Goal: Find specific page/section: Find specific page/section

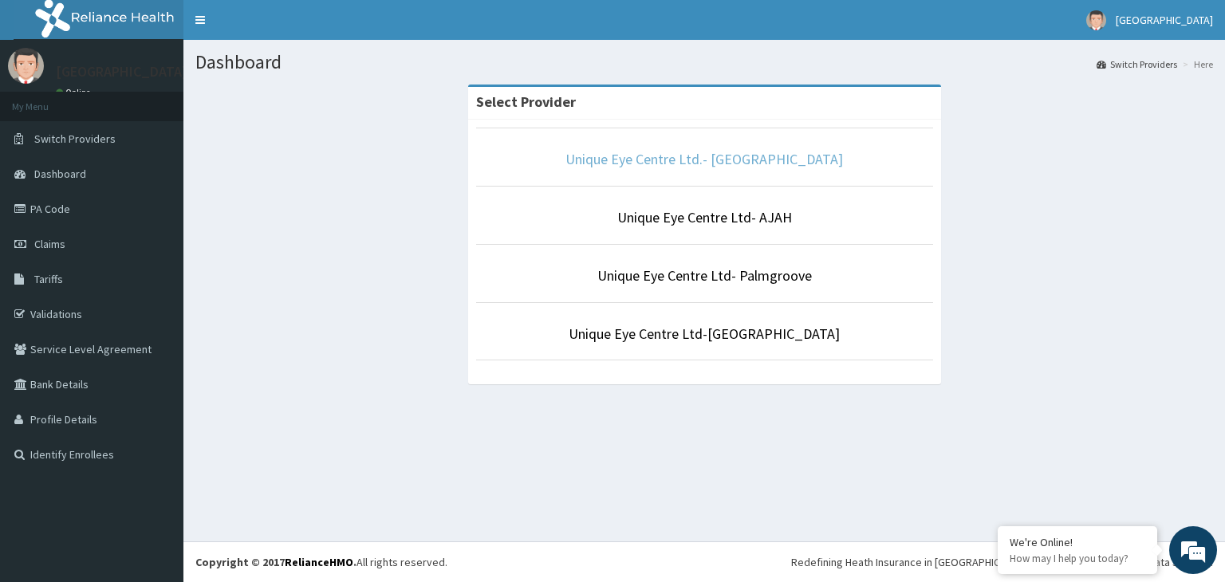
click at [758, 151] on link "Unique Eye Centre Ltd.- [GEOGRAPHIC_DATA]" at bounding box center [705, 159] width 278 height 18
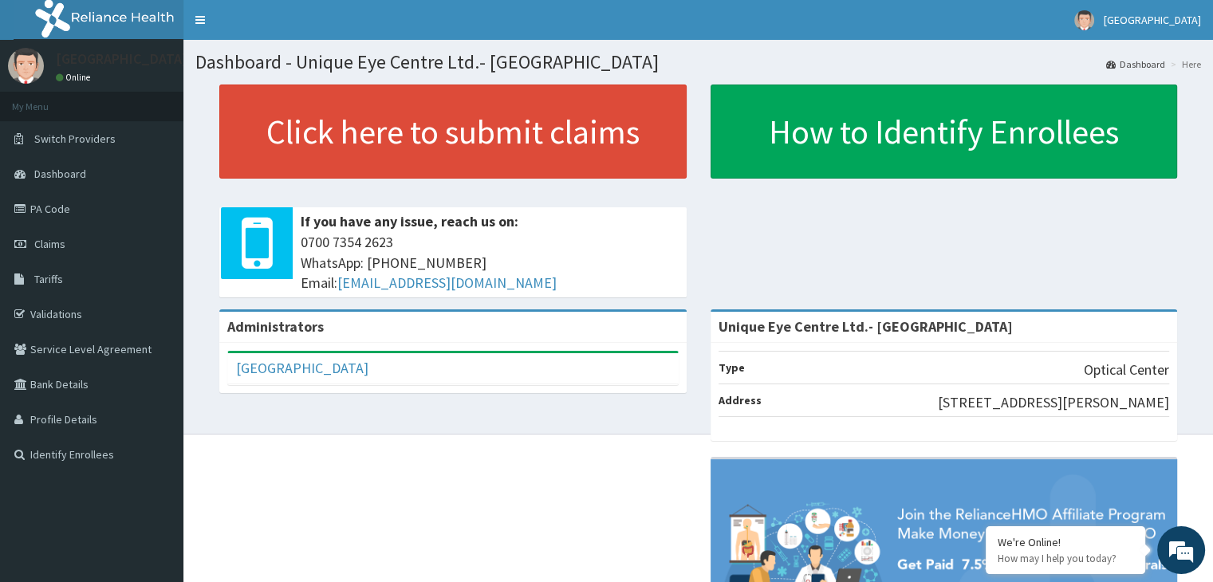
scroll to position [188, 0]
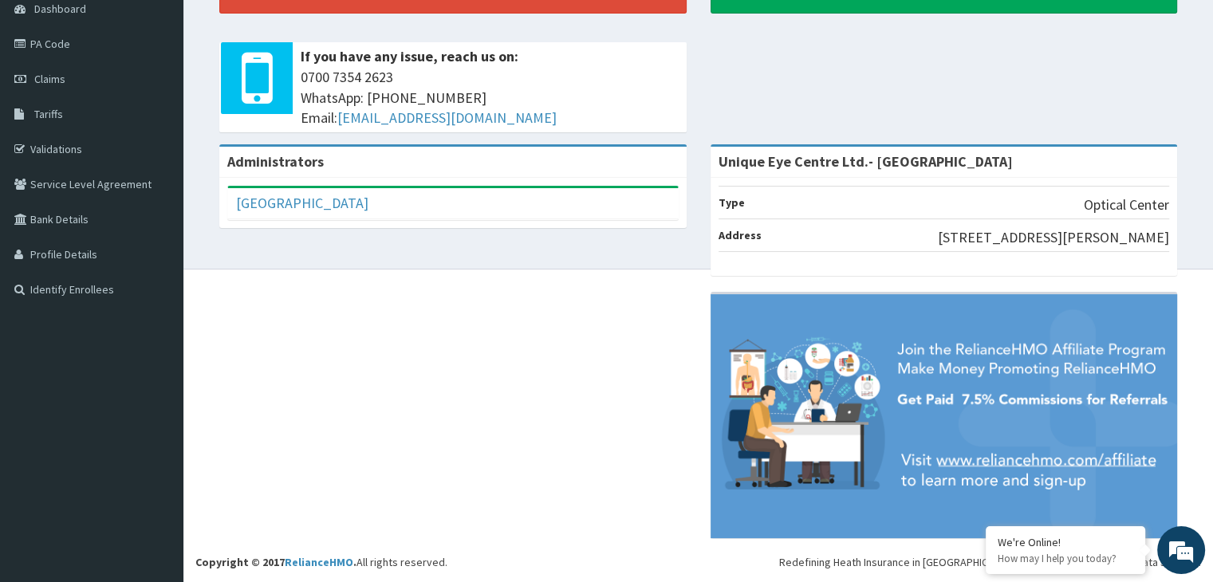
click at [620, 321] on div "Administrators Unique Eye Centre Full Name Unique Eye Centre Email Address [EMA…" at bounding box center [698, 349] width 1006 height 410
click at [1035, 69] on div "Click here to submit claims If you have any issue, reach us on: [PHONE_NUMBER] …" at bounding box center [698, 31] width 1006 height 225
click at [521, 356] on div "Administrators Unique Eye Centre Full Name Unique Eye Centre Email Address [EMA…" at bounding box center [698, 349] width 1006 height 410
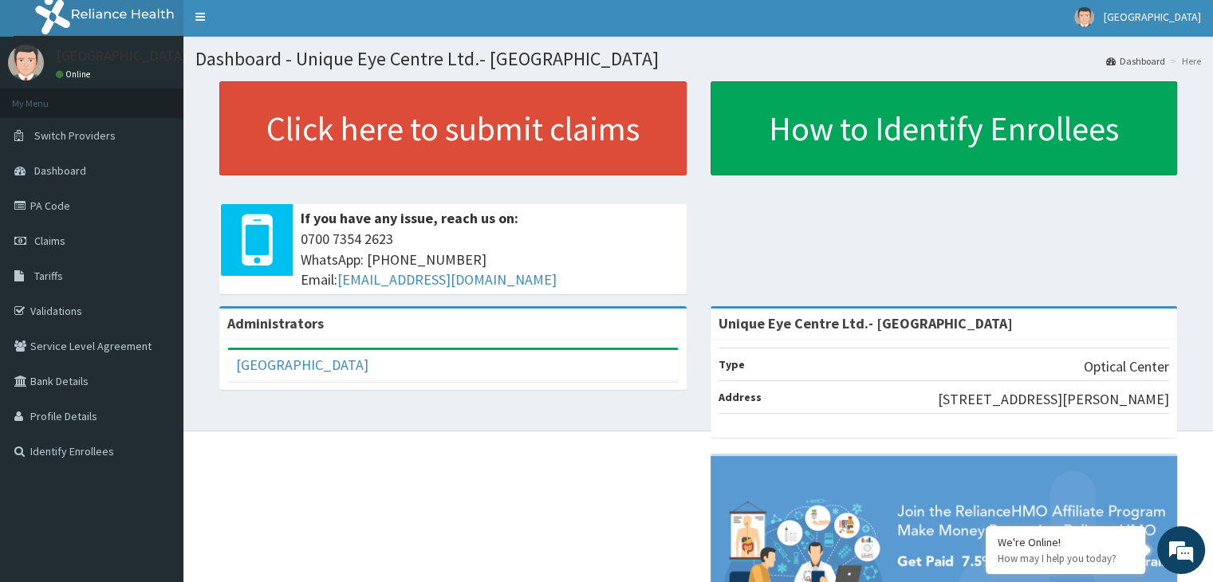
scroll to position [0, 0]
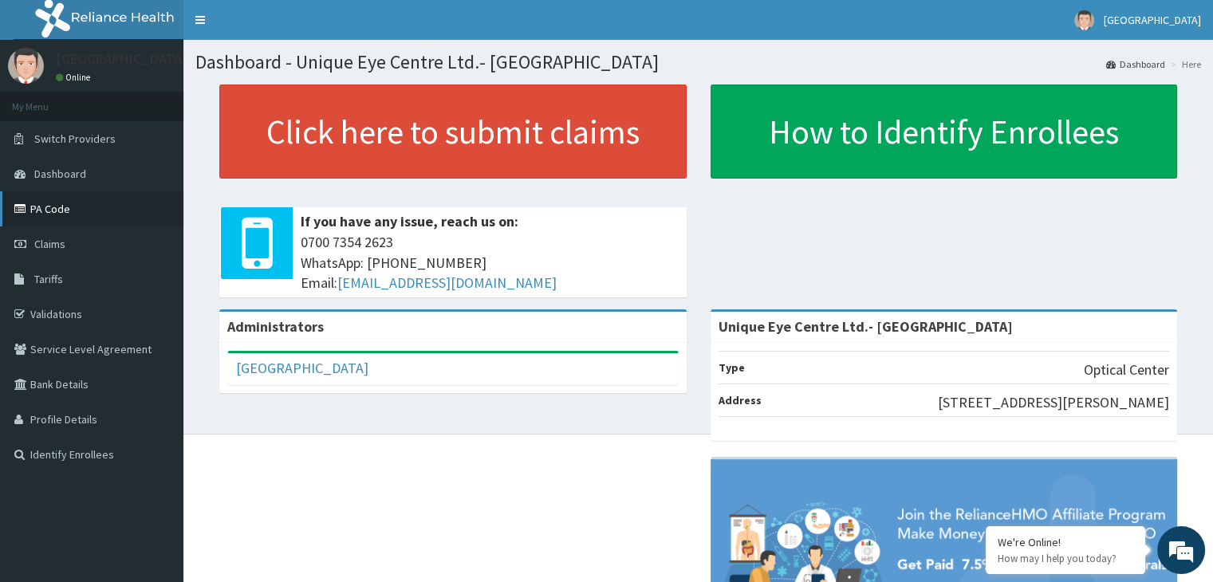
click at [73, 207] on link "PA Code" at bounding box center [91, 208] width 183 height 35
